Goal: Information Seeking & Learning: Find specific fact

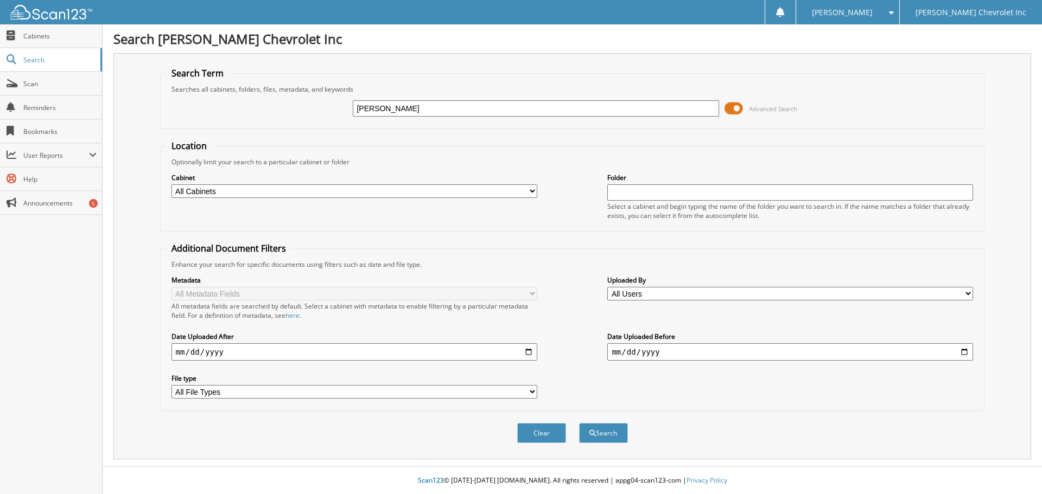
type input "WASIM KHAN"
click at [733, 107] on span at bounding box center [734, 108] width 18 height 16
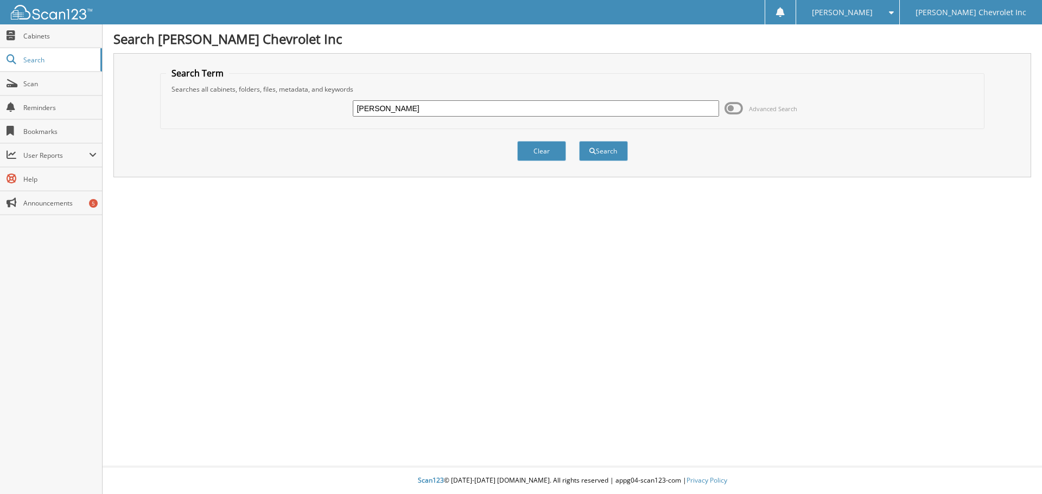
click at [734, 109] on span at bounding box center [734, 108] width 18 height 16
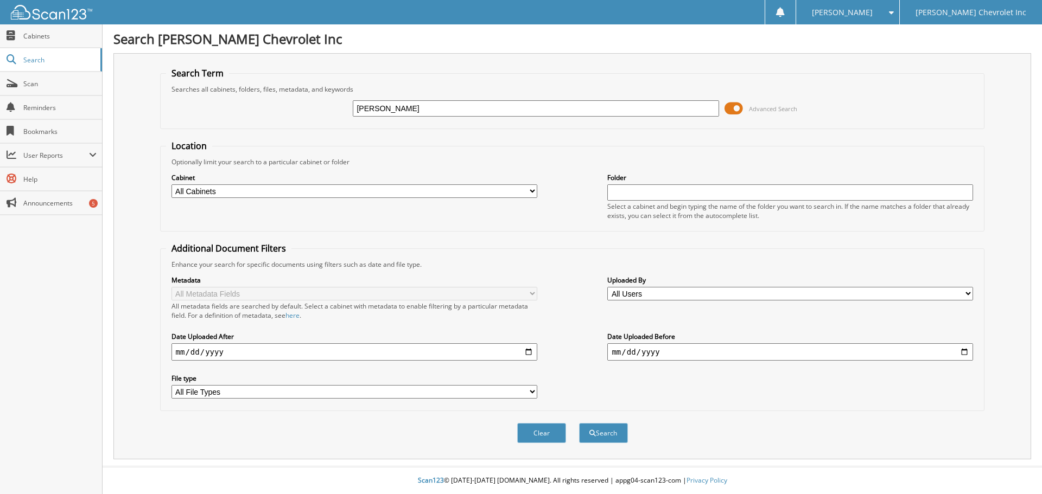
click at [532, 192] on select "All Cabinets ACCOUNTS PAYABLE AUDIT AUTOMATE SERVICE RO CAR DEALS CDK SERVICE R…" at bounding box center [355, 192] width 366 height 14
select select "19507"
click at [172, 185] on select "All Cabinets ACCOUNTS PAYABLE AUDIT AUTOMATE SERVICE RO CAR DEALS CDK SERVICE R…" at bounding box center [355, 192] width 366 height 14
click at [606, 435] on button "Search" at bounding box center [603, 433] width 49 height 20
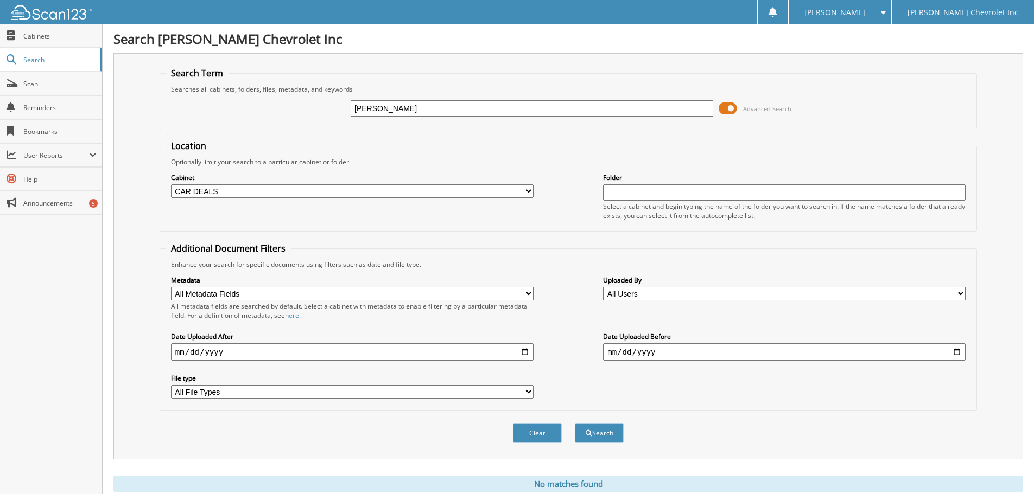
click at [381, 109] on input "WASIM KHAN" at bounding box center [532, 108] width 363 height 16
type input "KHAN"
click at [727, 109] on span at bounding box center [728, 108] width 18 height 16
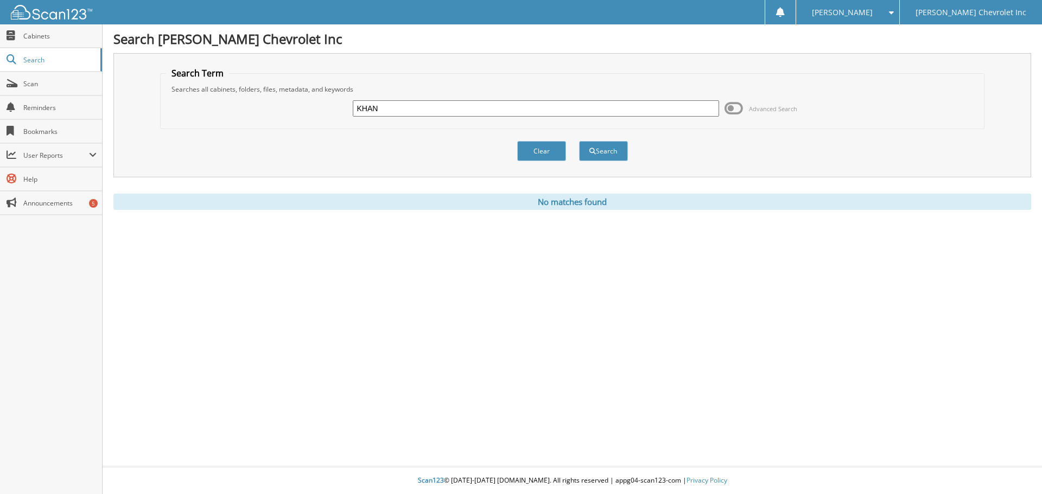
click at [734, 110] on span at bounding box center [734, 108] width 18 height 16
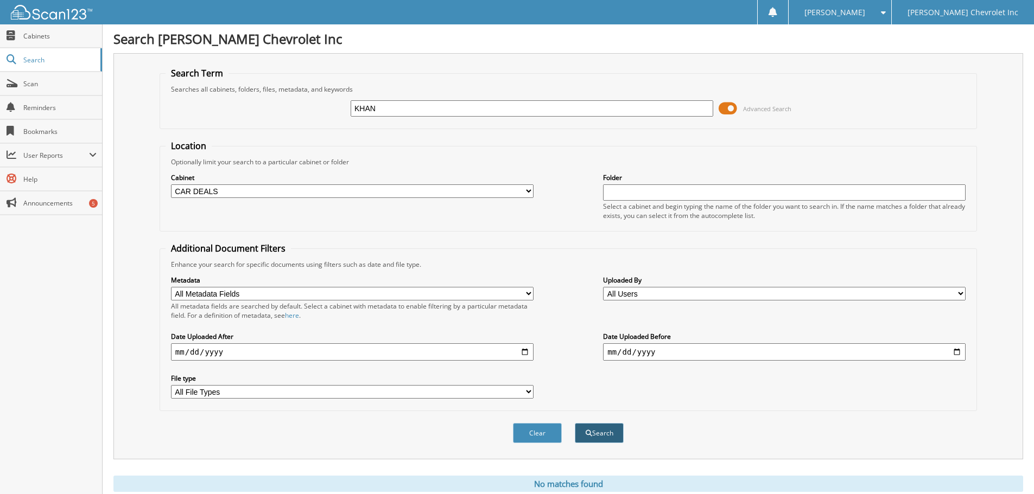
click at [601, 433] on button "Search" at bounding box center [599, 433] width 49 height 20
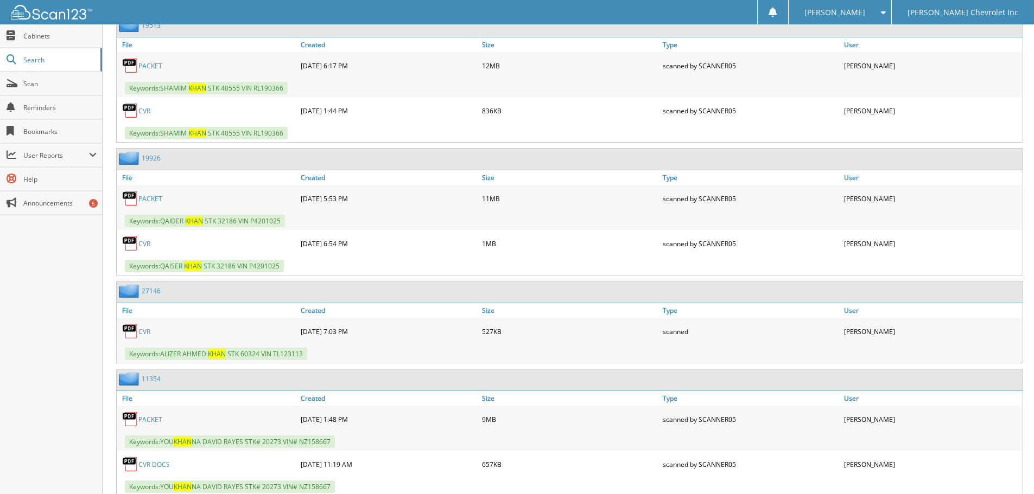
scroll to position [2273, 0]
